Goal: Information Seeking & Learning: Learn about a topic

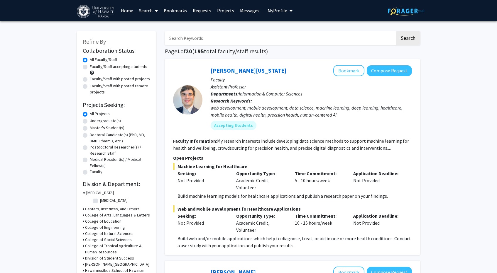
click at [98, 61] on label "All Faculty/Staff" at bounding box center [103, 60] width 27 height 6
click at [94, 60] on input "All Faculty/Staff" at bounding box center [92, 59] width 4 height 4
click at [95, 59] on label "All Faculty/Staff" at bounding box center [103, 60] width 27 height 6
click at [94, 59] on input "All Faculty/Staff" at bounding box center [92, 59] width 4 height 4
click at [93, 120] on label "Undergraduate(s)" at bounding box center [105, 121] width 31 height 6
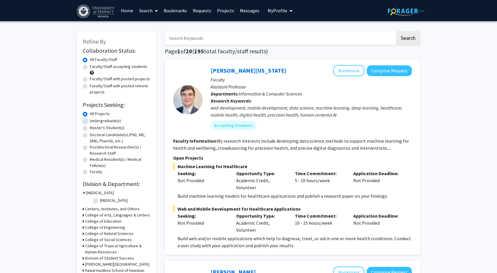
click at [93, 120] on input "Undergraduate(s)" at bounding box center [92, 120] width 4 height 4
radio input "true"
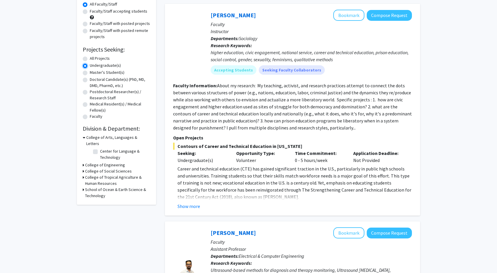
scroll to position [60, 0]
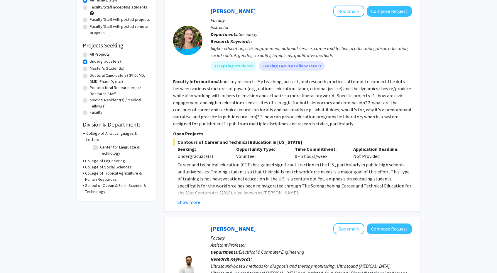
click at [104, 170] on h3 "College of Tropical Agriculture & Human Resources" at bounding box center [117, 176] width 65 height 12
click at [104, 170] on h3 "College of Tropical Agriculture & Human Resources" at bounding box center [118, 176] width 64 height 12
click at [103, 133] on h3 "College of Arts, Languages & Letters" at bounding box center [118, 136] width 64 height 12
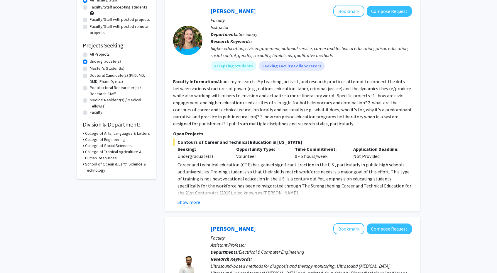
click at [111, 162] on h3 "School of Ocean & Earth Science & Technology" at bounding box center [117, 167] width 65 height 12
click at [111, 162] on h3 "School of Ocean & Earth Science & Technology" at bounding box center [118, 167] width 64 height 12
click at [111, 154] on h3 "College of Tropical Agriculture & Human Resources" at bounding box center [117, 155] width 65 height 12
click at [111, 154] on h3 "College of Tropical Agriculture & Human Resources" at bounding box center [118, 155] width 64 height 12
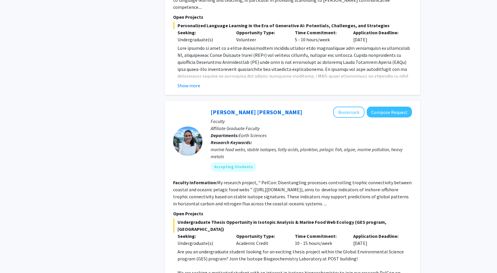
scroll to position [2490, 0]
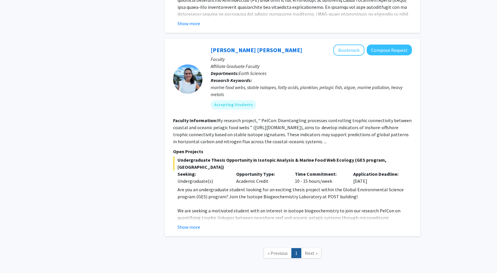
click at [309, 250] on span "Next »" at bounding box center [311, 253] width 13 height 6
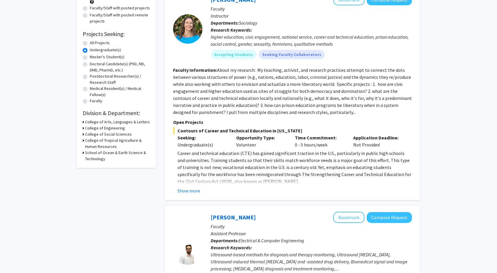
scroll to position [0, 0]
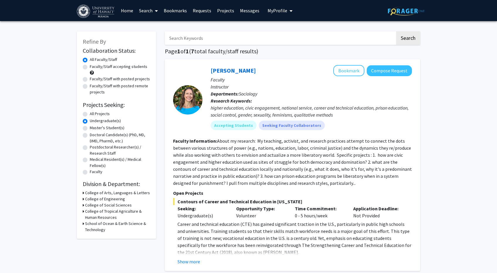
click at [109, 67] on label "Faculty/Staff accepting students" at bounding box center [118, 67] width 57 height 6
click at [94, 67] on input "Faculty/Staff accepting students" at bounding box center [92, 66] width 4 height 4
radio input "true"
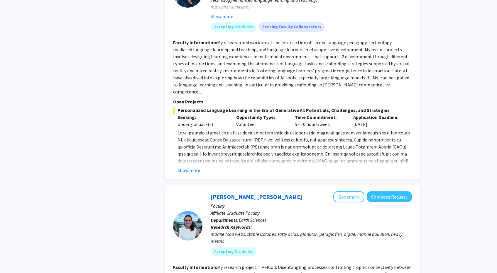
scroll to position [2490, 0]
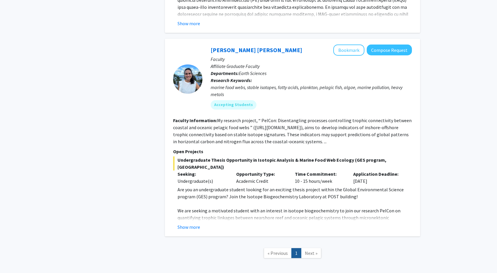
click at [304, 248] on link "Next »" at bounding box center [311, 253] width 20 height 10
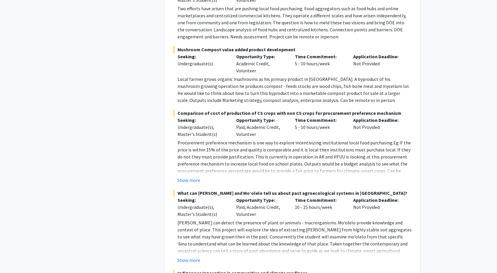
scroll to position [399, 0]
